Goal: Transaction & Acquisition: Obtain resource

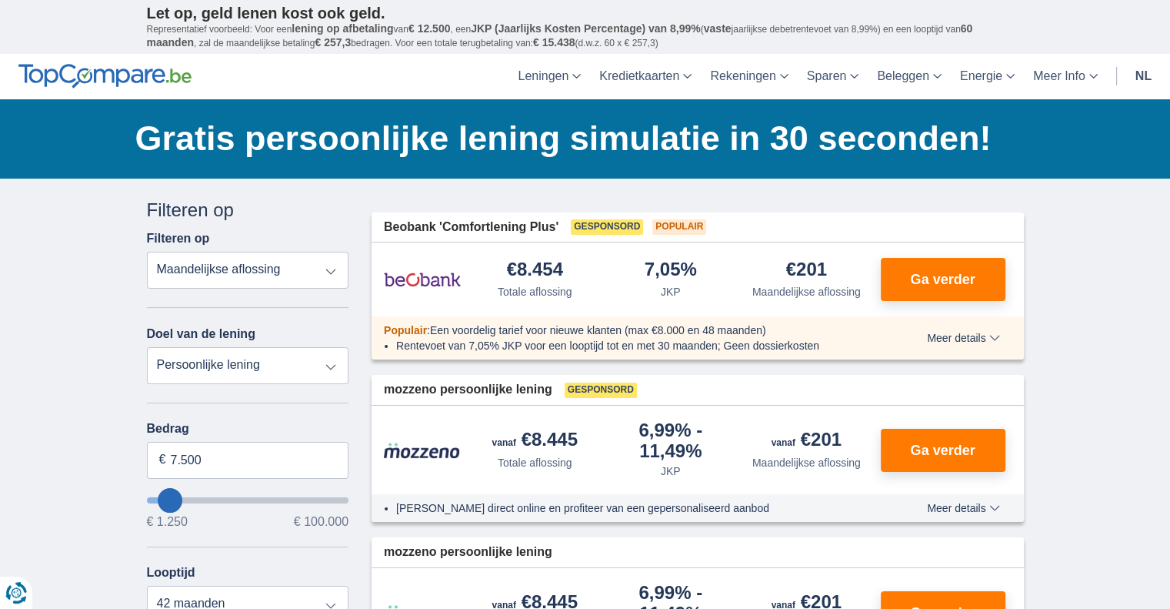
type input "6.250"
type input "5250"
type input "5.250"
select select "36"
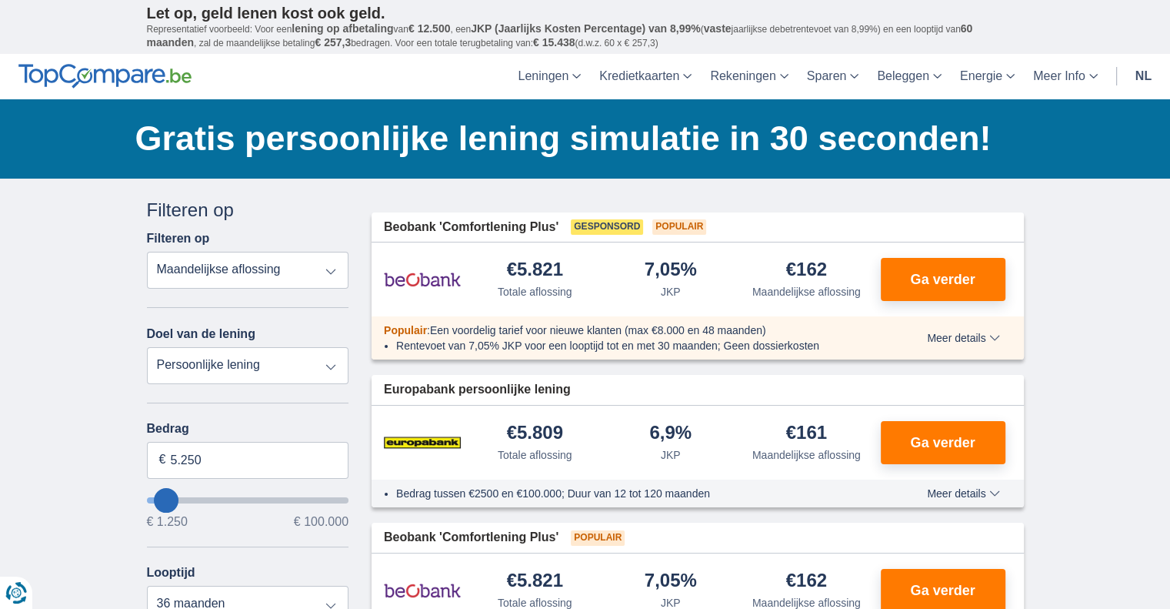
type input "4.250"
type input "4250"
type input "3.250"
type input "3250"
select select "30"
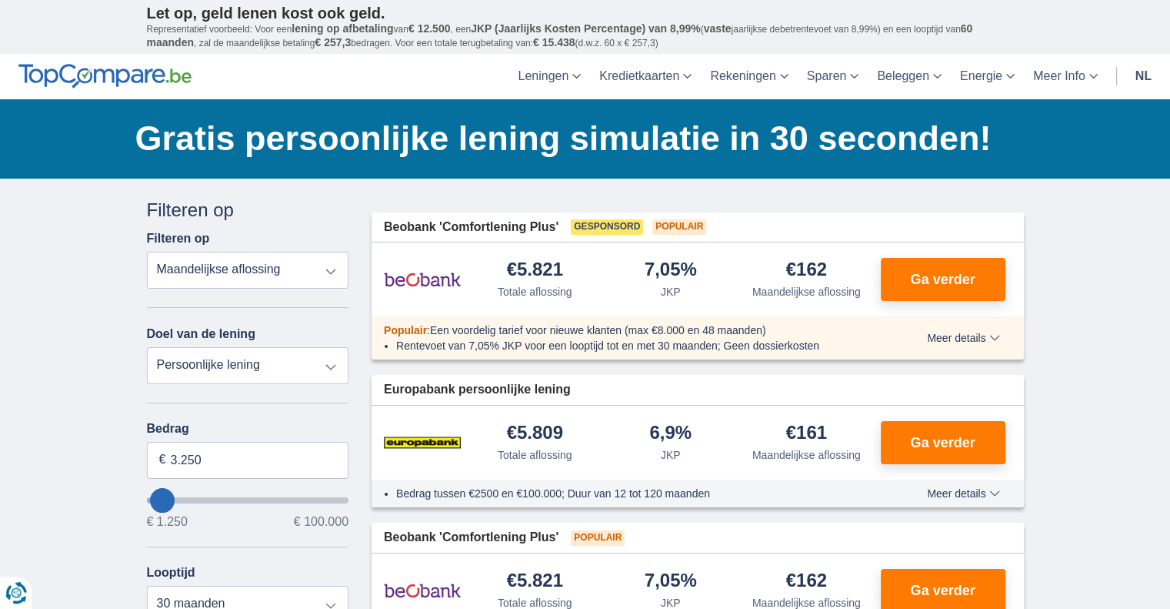
type input "2250"
type input "2.250"
select select "24"
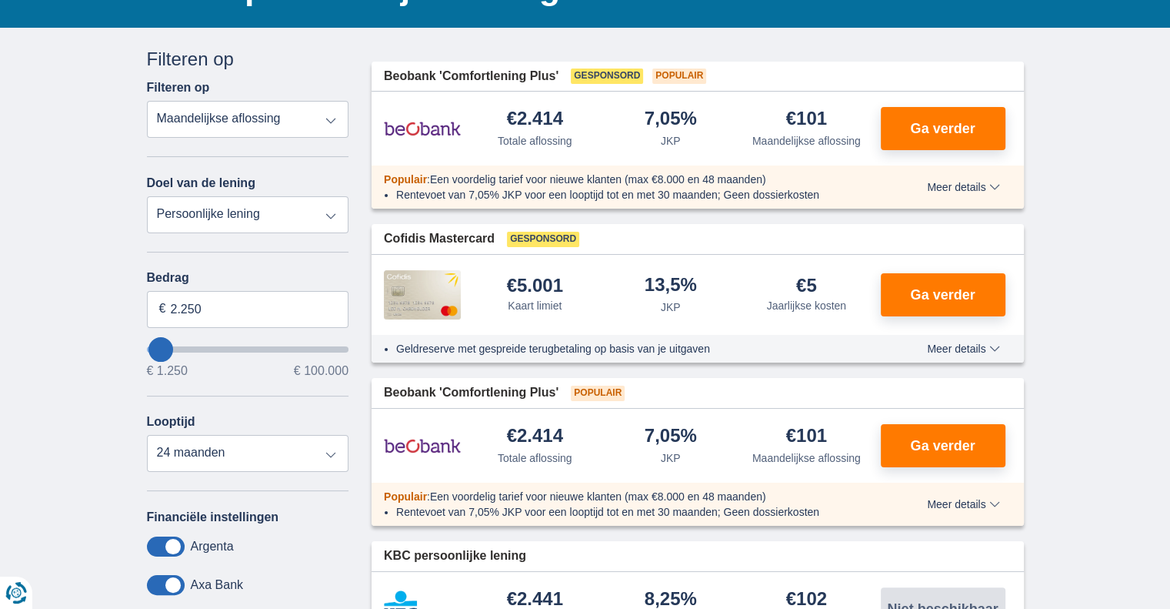
scroll to position [146, 0]
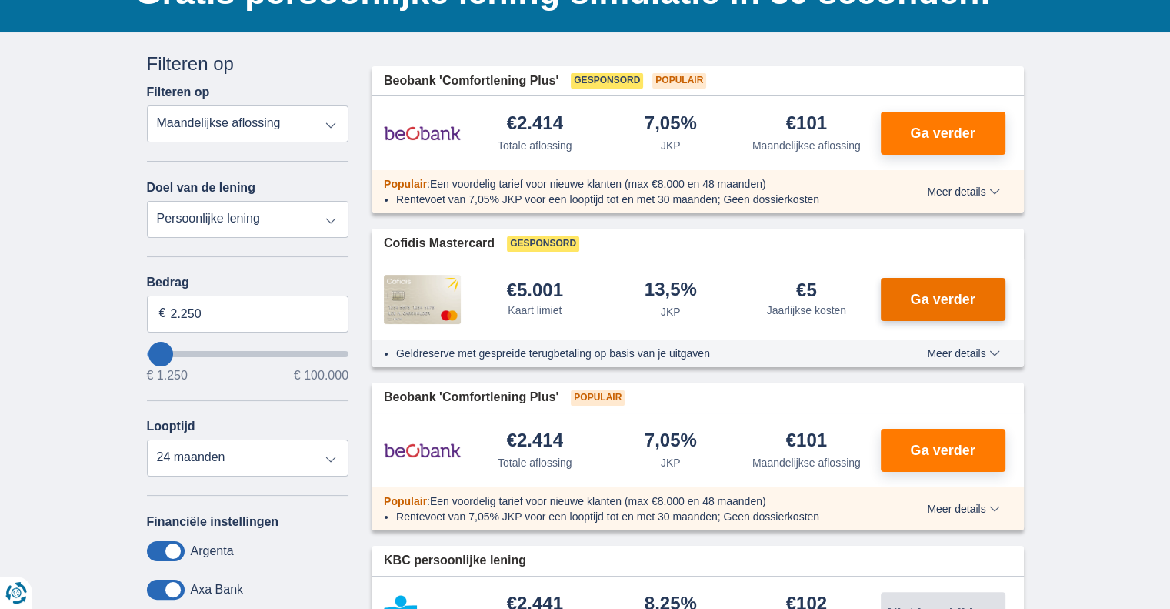
click at [916, 285] on button "Ga verder" at bounding box center [943, 299] width 125 height 43
